Goal: Connect with others: Connect with others

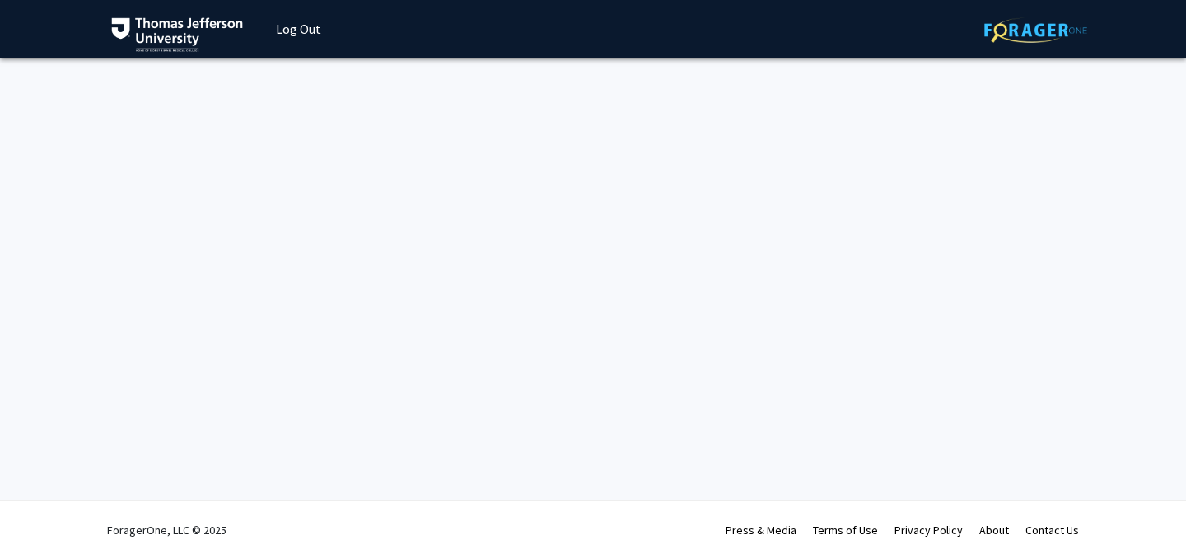
click at [287, 26] on link "Log Out" at bounding box center [299, 29] width 62 height 58
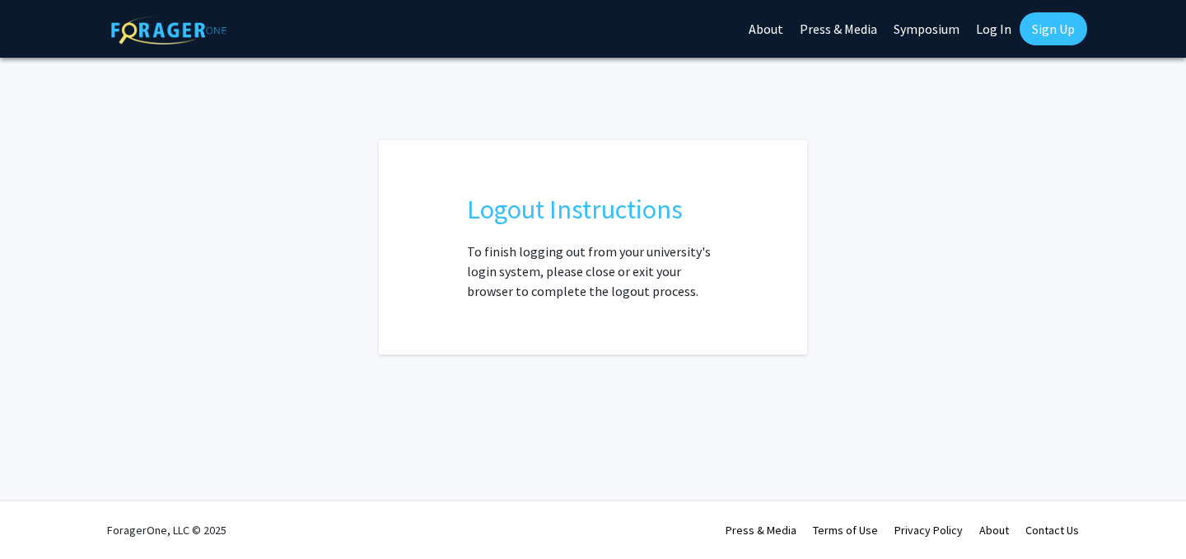
click at [994, 25] on link "Log In" at bounding box center [994, 29] width 52 height 58
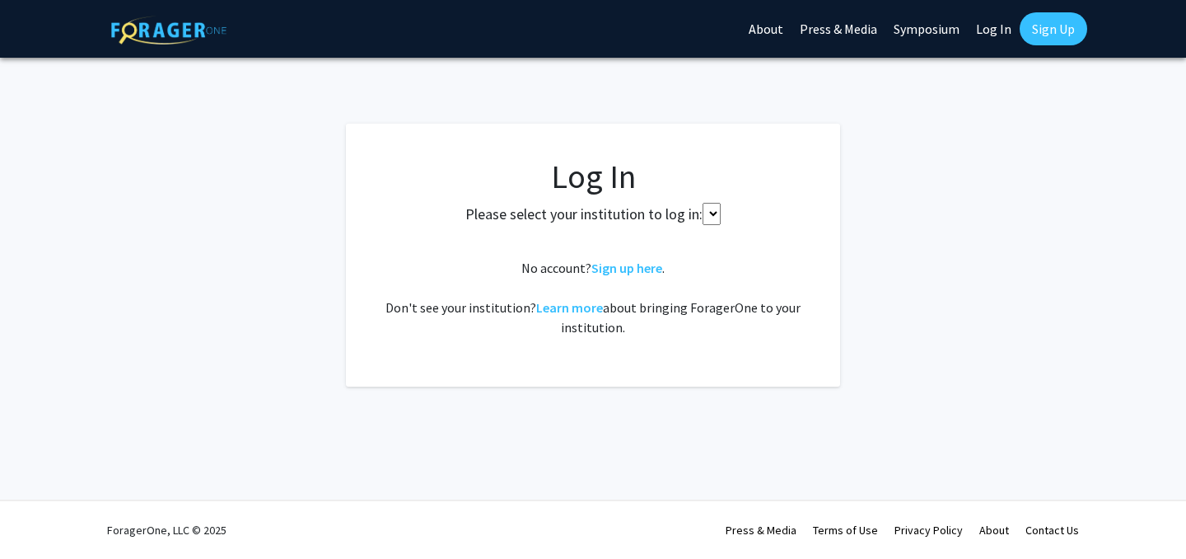
select select
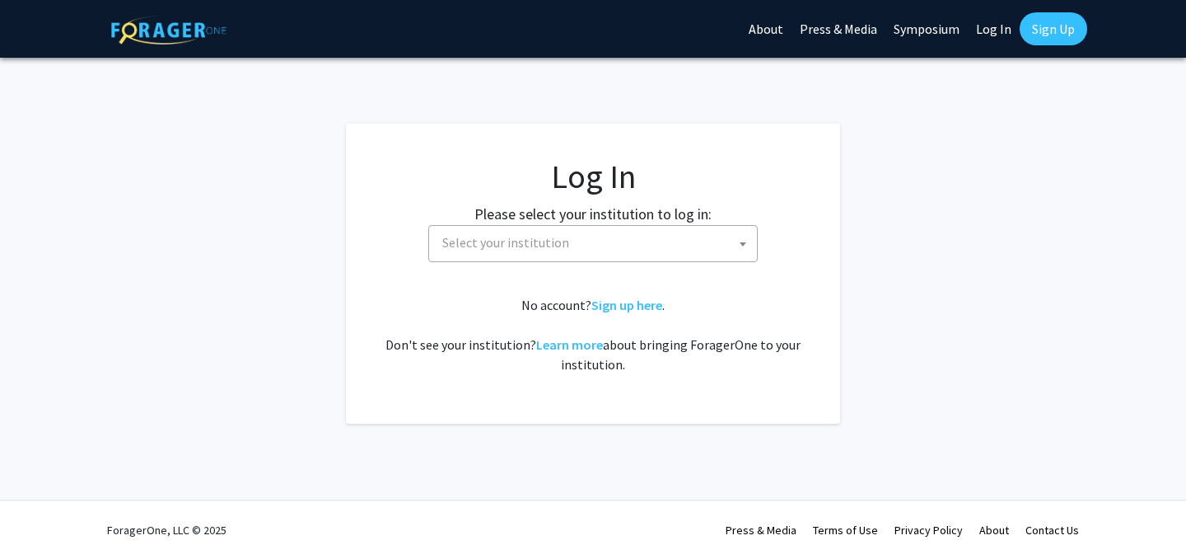
click at [521, 241] on span "Select your institution" at bounding box center [505, 242] width 127 height 16
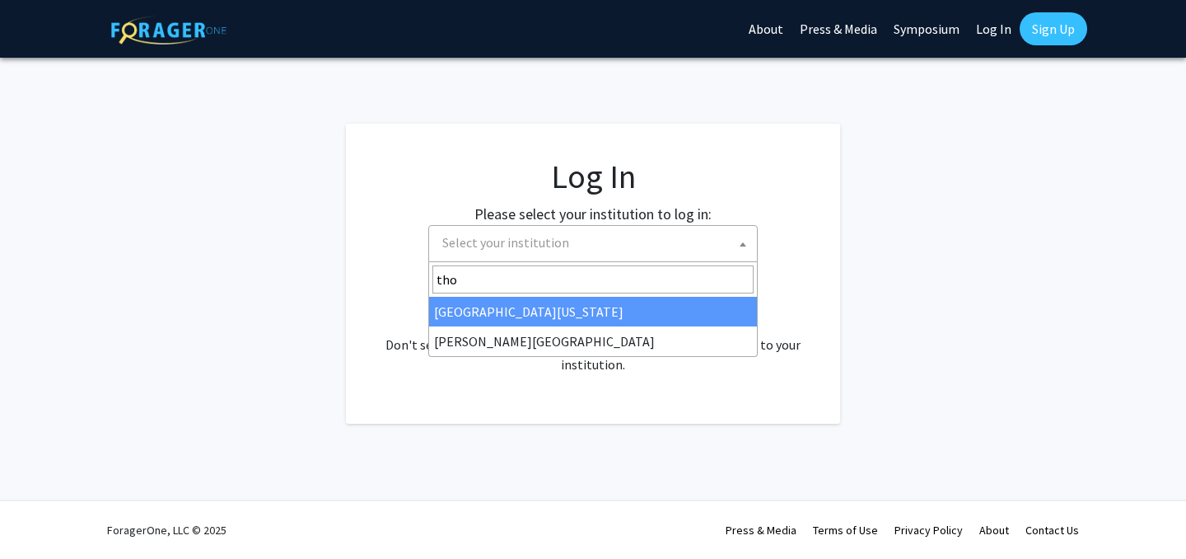
type input "thom"
select select "24"
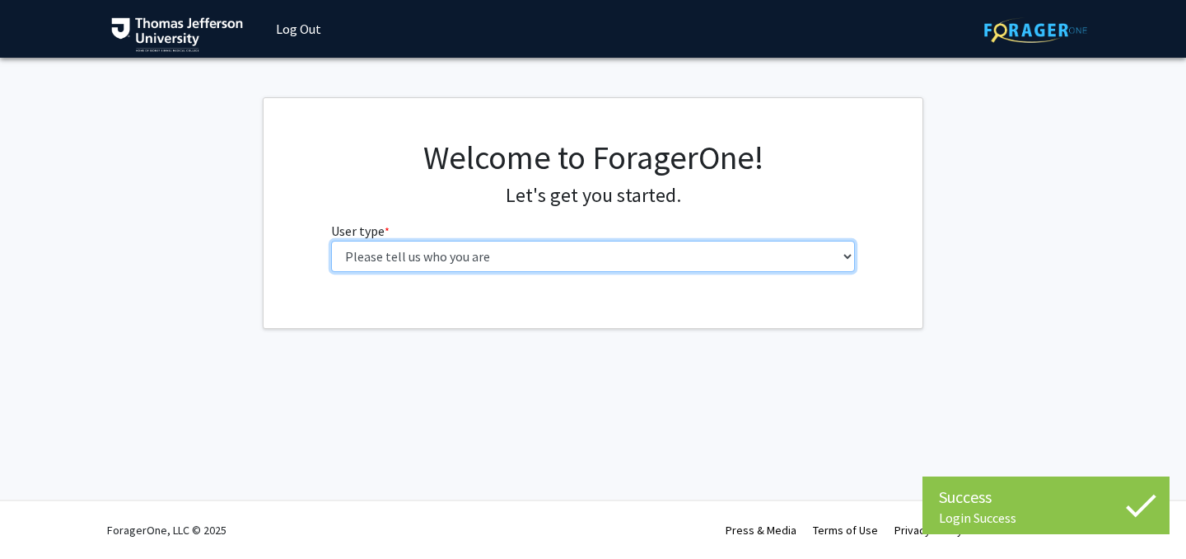
click at [554, 252] on select "Please tell us who you are Undergraduate Student Master's Student Doctoral Cand…" at bounding box center [593, 256] width 525 height 31
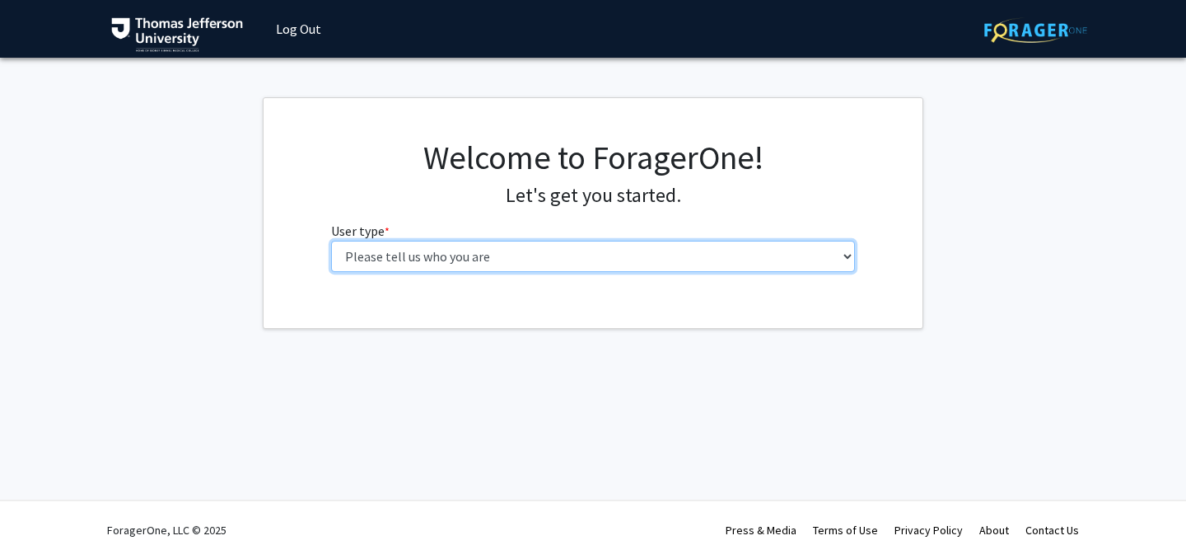
select select "3: doc"
click at [331, 241] on select "Please tell us who you are Undergraduate Student Master's Student Doctoral Cand…" at bounding box center [593, 256] width 525 height 31
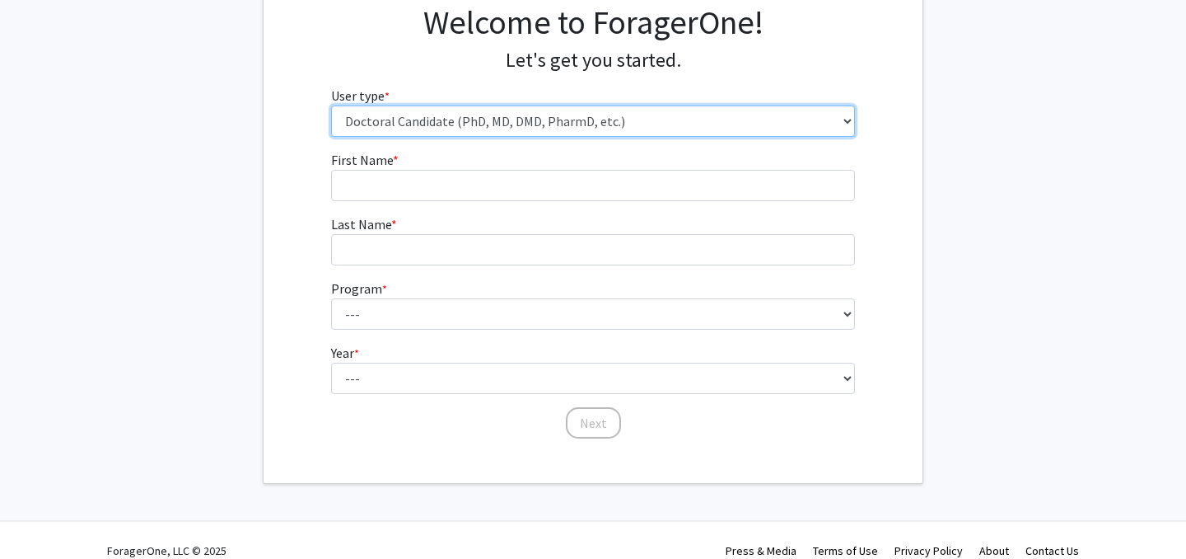
scroll to position [136, 0]
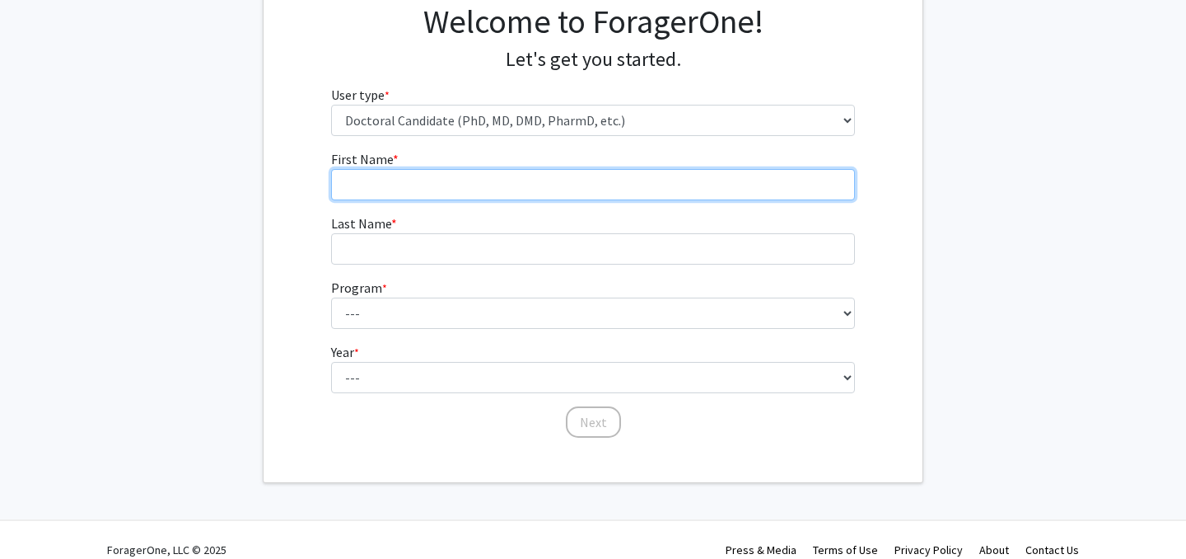
click at [389, 191] on input "First Name * required" at bounding box center [593, 184] width 525 height 31
type input "Divya"
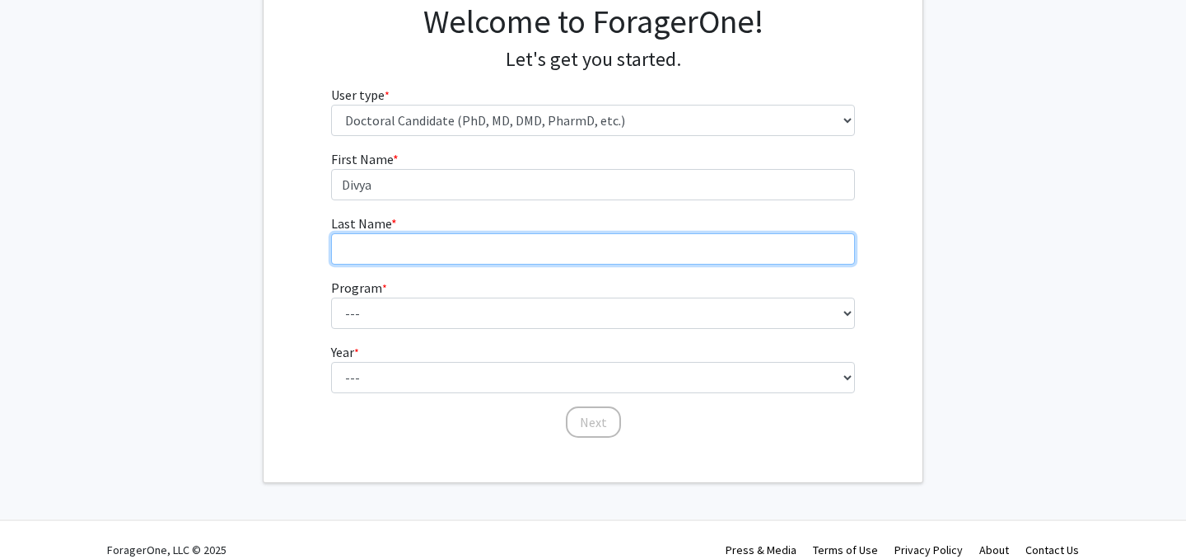
drag, startPoint x: 374, startPoint y: 249, endPoint x: 374, endPoint y: 237, distance: 11.5
click at [374, 249] on input "Last Name * required" at bounding box center [593, 248] width 525 height 31
type input "Sivakumar"
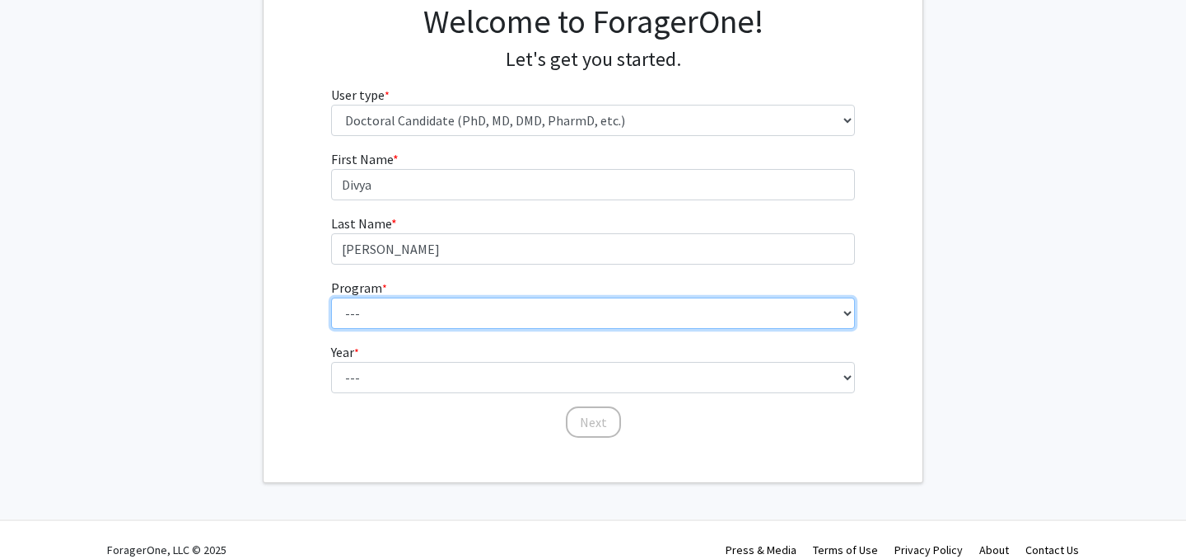
click at [383, 318] on select "--- Accelerated 3+3 BS in Health Sciences/Doctor of Occupational Therapy Accele…" at bounding box center [593, 312] width 525 height 31
select select "35: 815"
click at [331, 297] on select "--- Accelerated 3+3 BS in Health Sciences/Doctor of Occupational Therapy Accele…" at bounding box center [593, 312] width 525 height 31
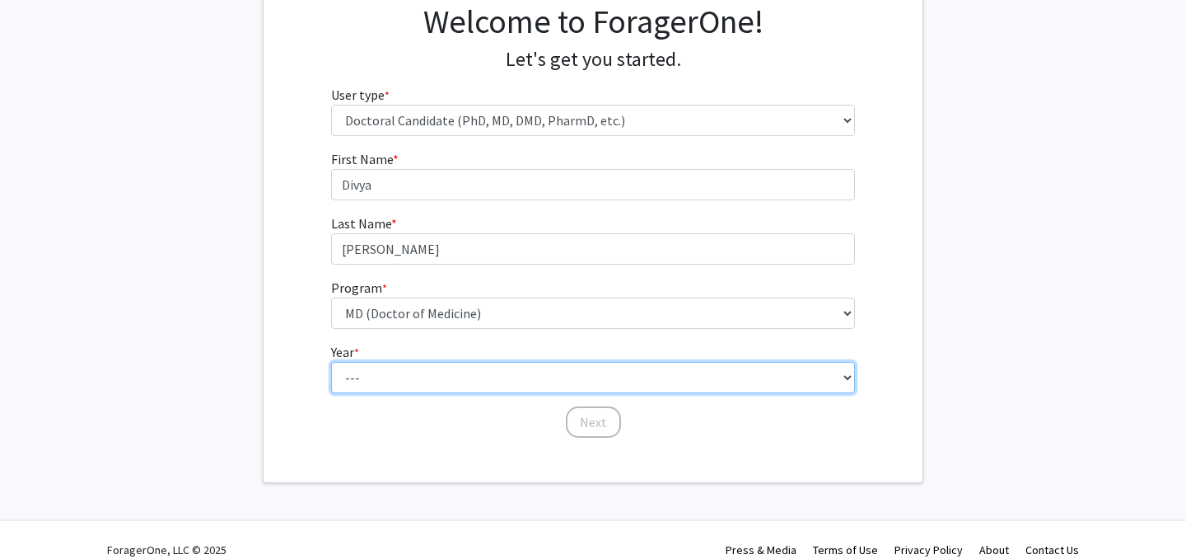
click at [393, 372] on select "--- First Year Second Year Third Year Fourth Year Fifth Year Sixth Year Seventh…" at bounding box center [593, 377] width 525 height 31
select select "1: first_year"
click at [331, 362] on select "--- First Year Second Year Third Year Fourth Year Fifth Year Sixth Year Seventh…" at bounding box center [593, 377] width 525 height 31
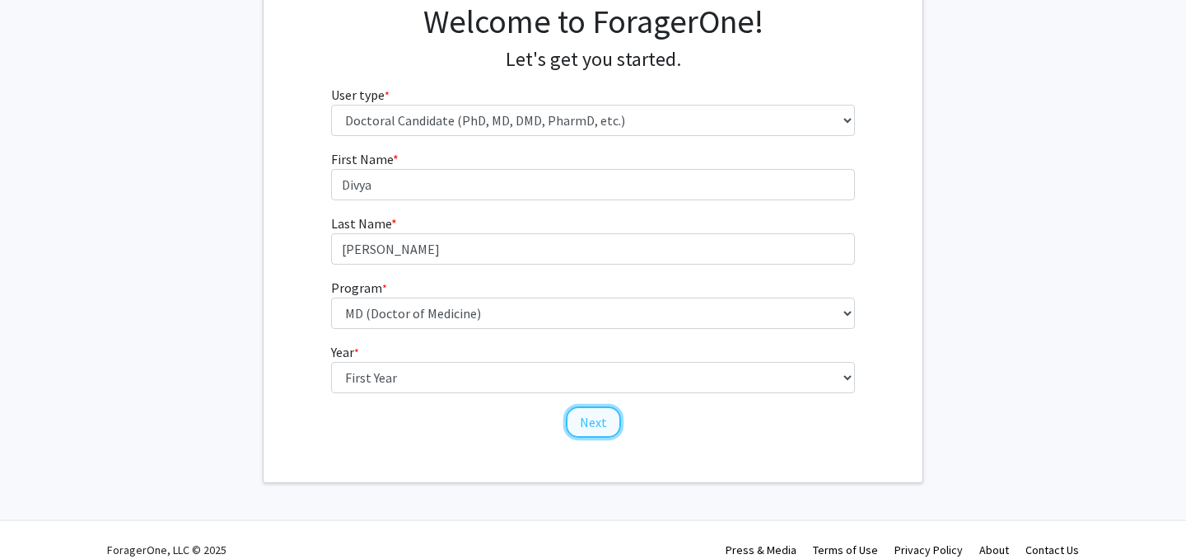
click at [592, 420] on button "Next" at bounding box center [593, 421] width 55 height 31
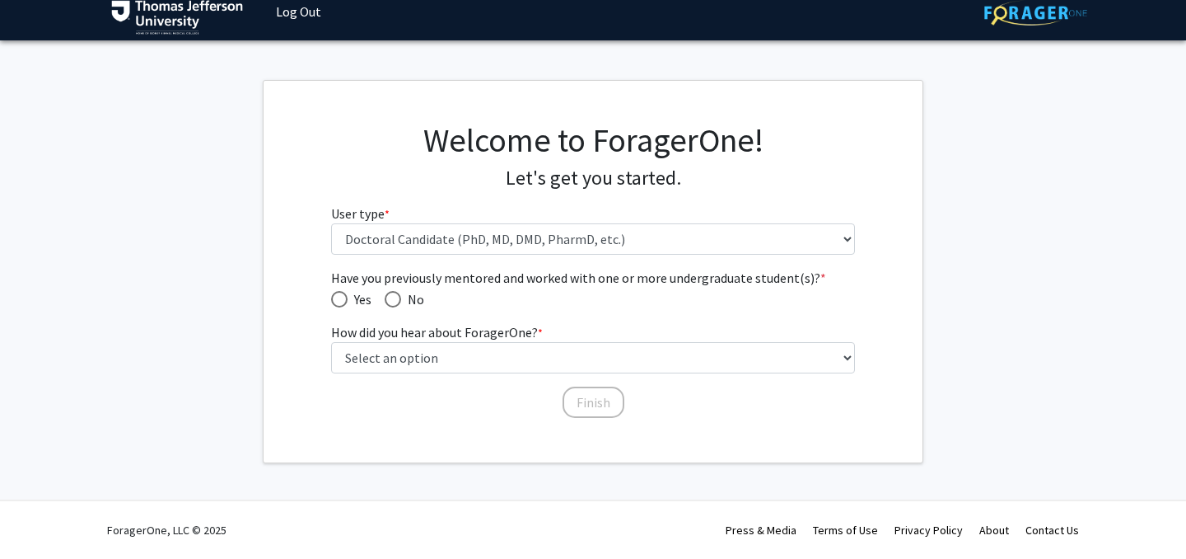
scroll to position [16, 0]
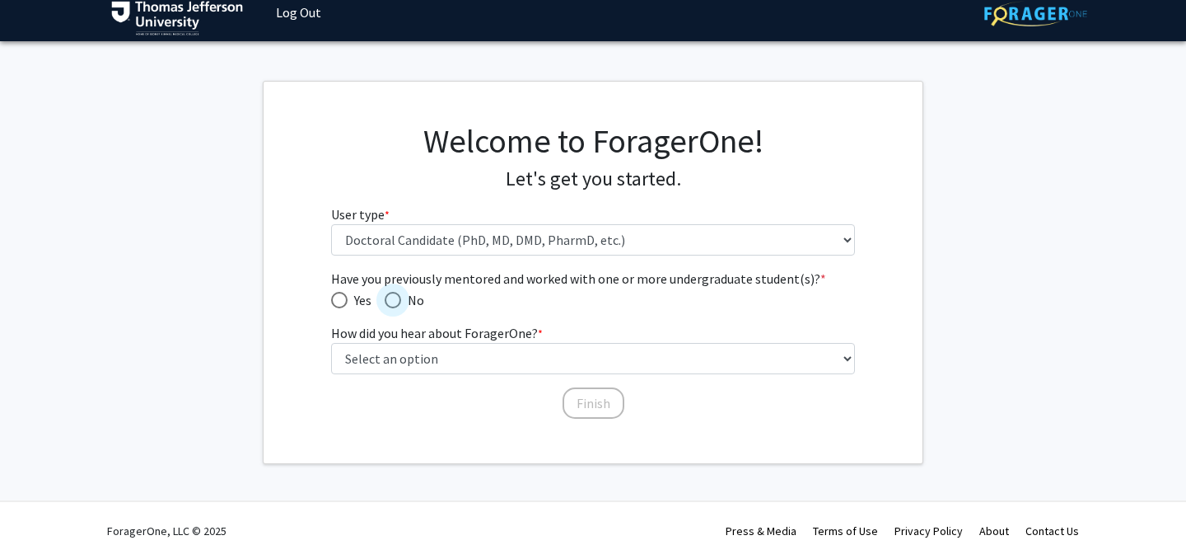
click at [395, 294] on span "Have you previously mentored and worked with one or more undergraduate student(…" at bounding box center [393, 300] width 16 height 16
click at [395, 294] on input "No" at bounding box center [393, 300] width 16 height 16
radio input "true"
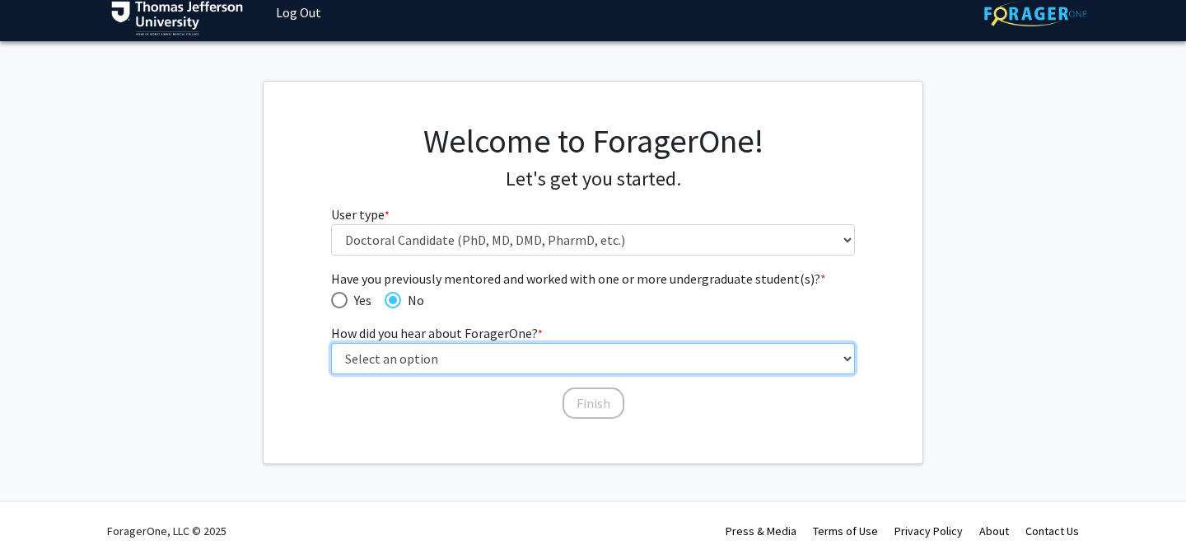
click at [431, 355] on select "Select an option Peer/student recommendation Faculty/staff recommendation Unive…" at bounding box center [593, 358] width 525 height 31
click at [449, 352] on select "Select an option Peer/student recommendation Faculty/staff recommendation Unive…" at bounding box center [593, 358] width 525 height 31
select select "2: faculty_recommendation"
click at [331, 343] on select "Select an option Peer/student recommendation Faculty/staff recommendation Unive…" at bounding box center [593, 358] width 525 height 31
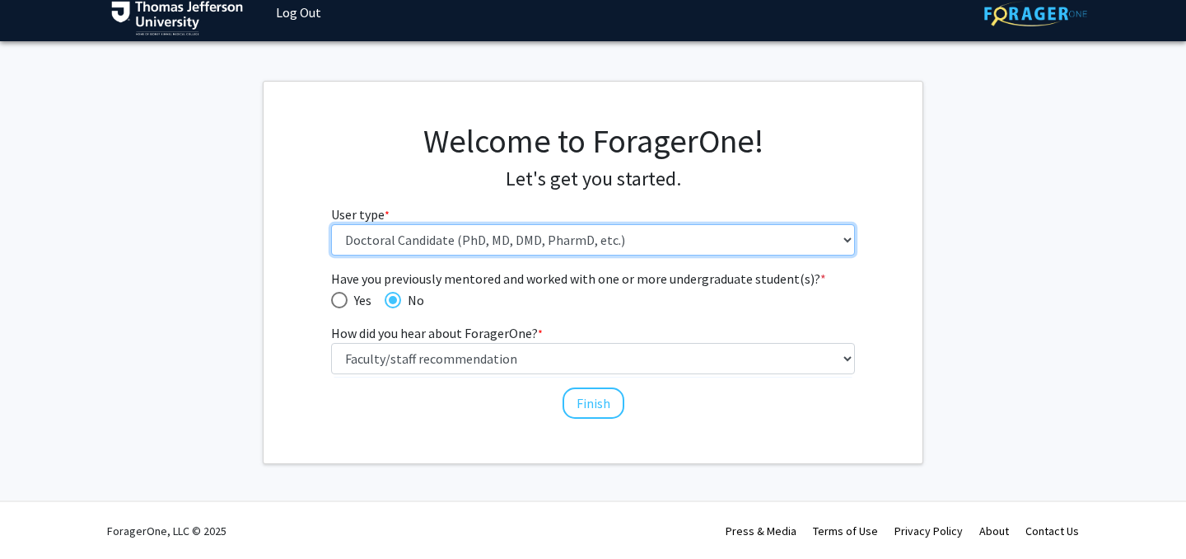
click at [489, 243] on select "Please tell us who you are Undergraduate Student Master's Student Doctoral Cand…" at bounding box center [593, 239] width 525 height 31
click at [331, 224] on select "Please tell us who you are Undergraduate Student Master's Student Doctoral Cand…" at bounding box center [593, 239] width 525 height 31
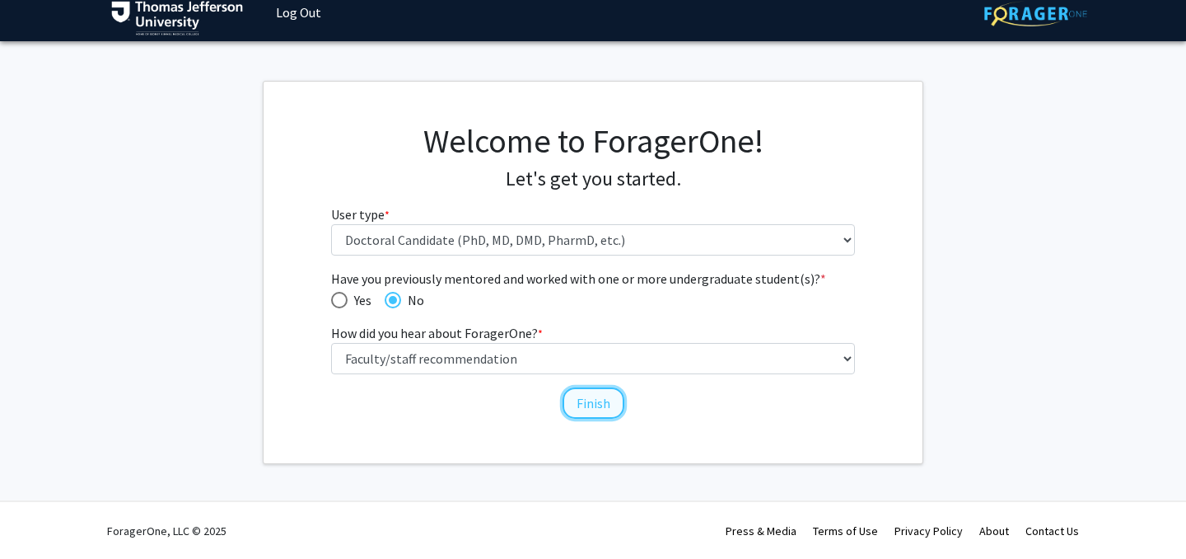
click at [586, 409] on button "Finish" at bounding box center [594, 402] width 62 height 31
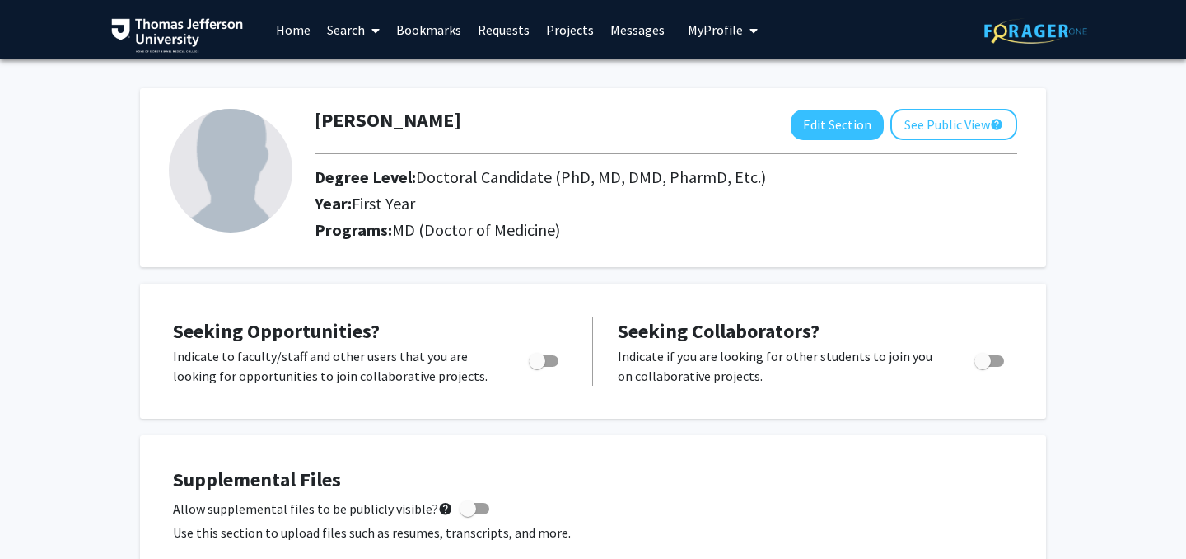
click at [730, 28] on span "My Profile" at bounding box center [715, 29] width 55 height 16
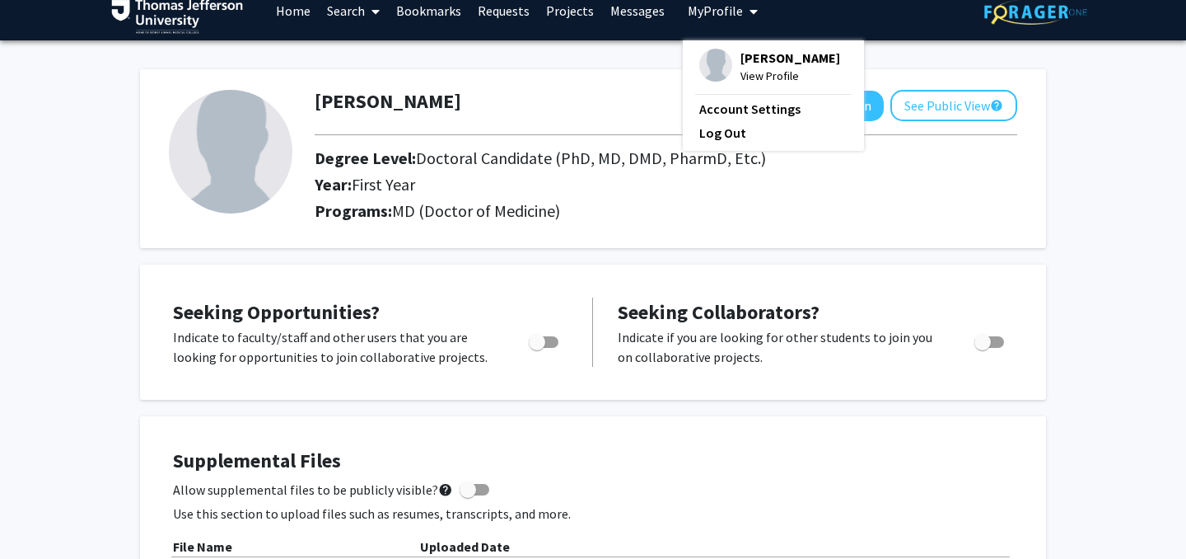
scroll to position [30, 0]
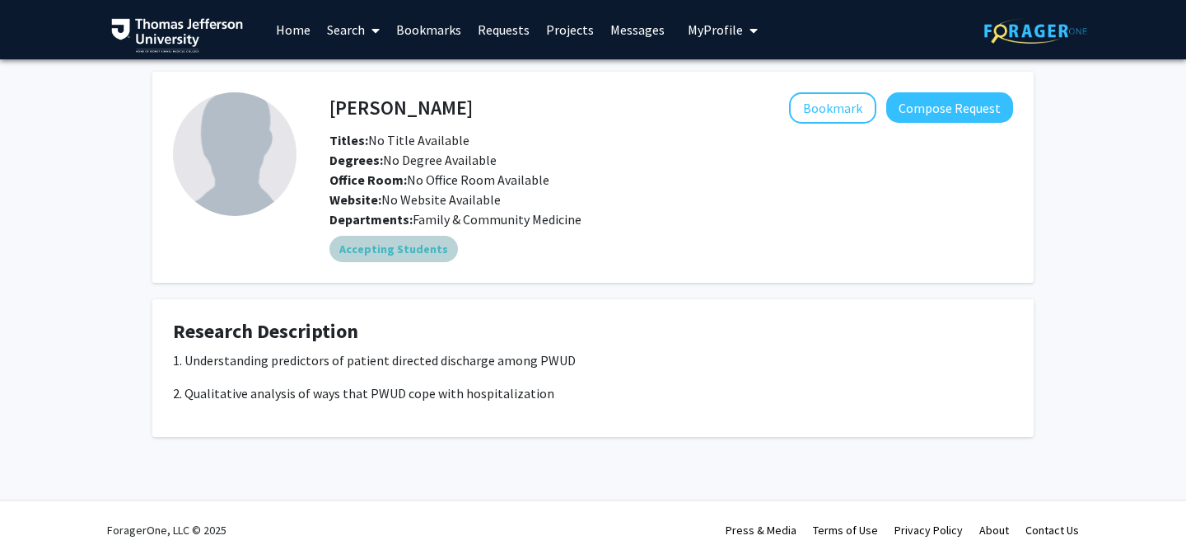
click at [374, 250] on mat-chip "Accepting Students" at bounding box center [394, 249] width 129 height 26
click at [838, 107] on button "Bookmark" at bounding box center [832, 107] width 87 height 31
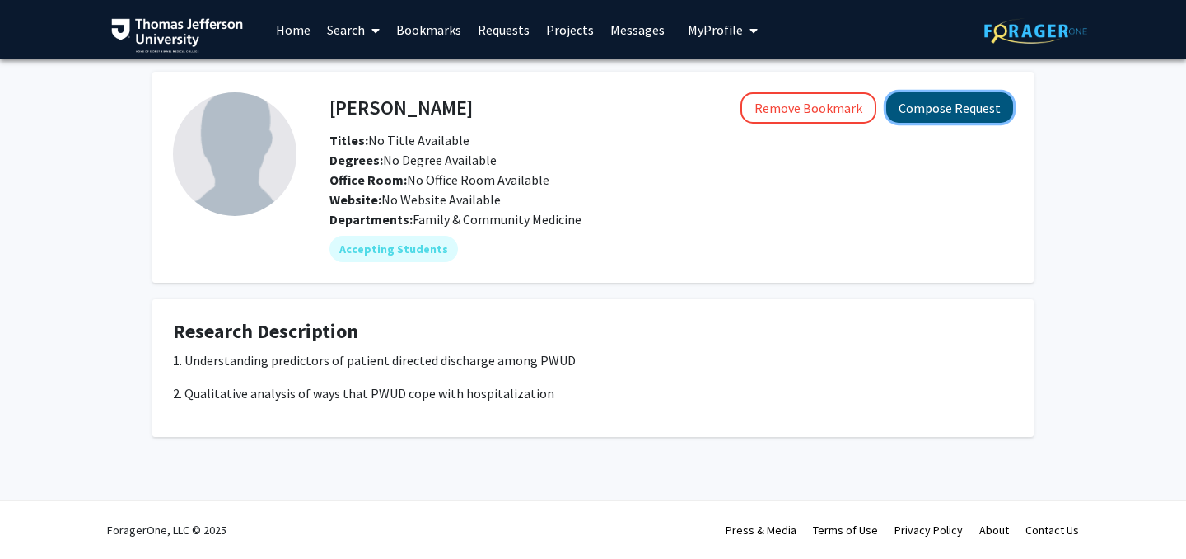
click at [950, 110] on button "Compose Request" at bounding box center [949, 107] width 127 height 30
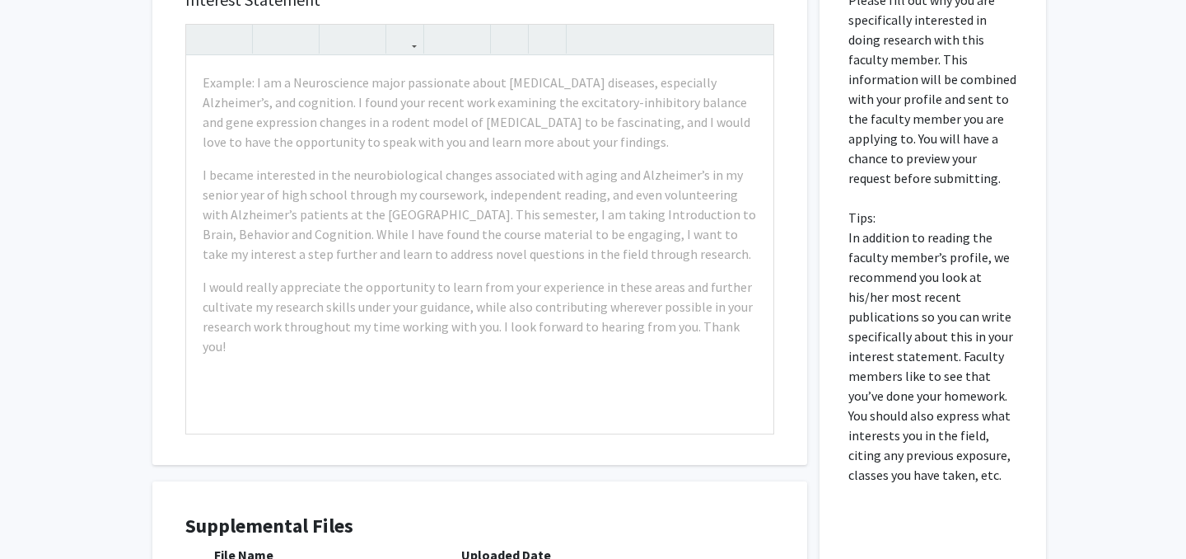
scroll to position [408, 0]
